Goal: Find specific page/section: Find specific page/section

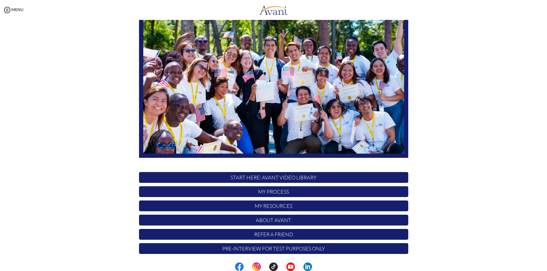
scroll to position [45, 0]
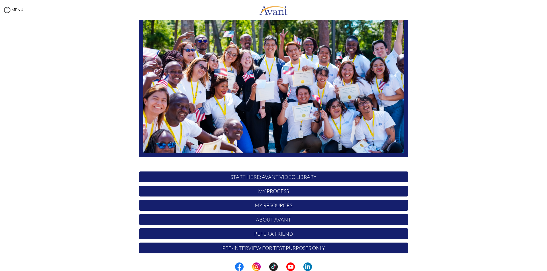
click at [268, 191] on p "My Process" at bounding box center [273, 191] width 269 height 11
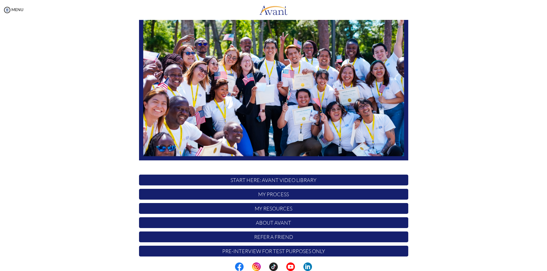
scroll to position [45, 0]
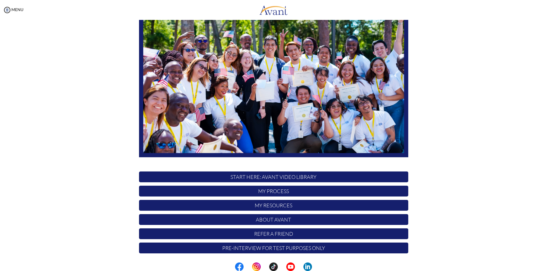
click at [272, 191] on p "My Process" at bounding box center [273, 191] width 269 height 11
